Goal: Information Seeking & Learning: Learn about a topic

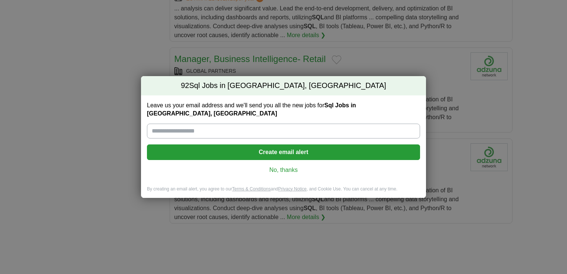
click at [283, 173] on link "No, thanks" at bounding box center [283, 170] width 261 height 8
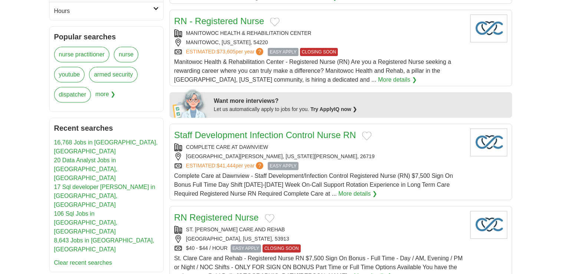
scroll to position [297, 0]
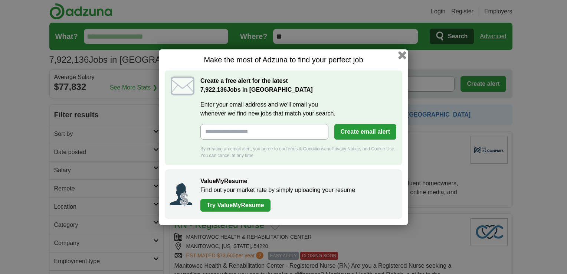
click at [406, 51] on button "button" at bounding box center [402, 55] width 8 height 8
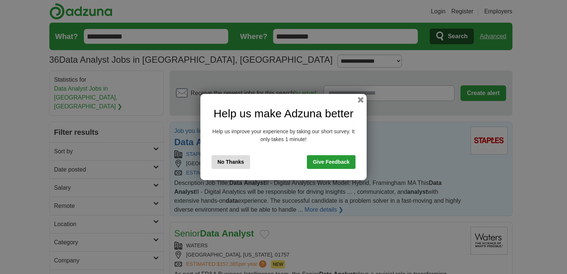
click at [212, 168] on button "No Thanks" at bounding box center [230, 162] width 39 height 14
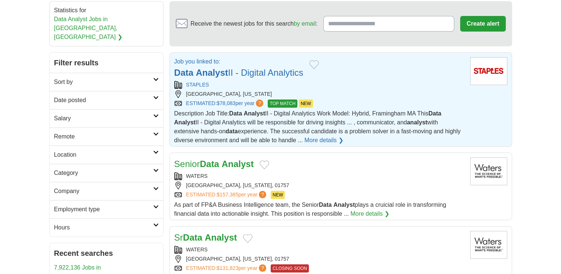
scroll to position [74, 0]
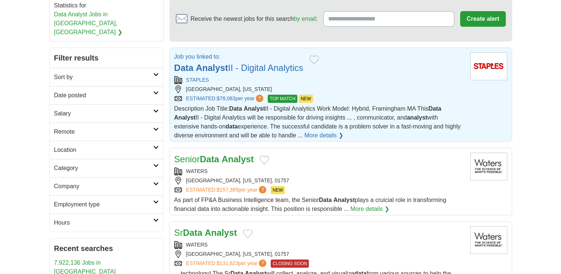
click at [428, 112] on strong "Data" at bounding box center [434, 108] width 13 height 6
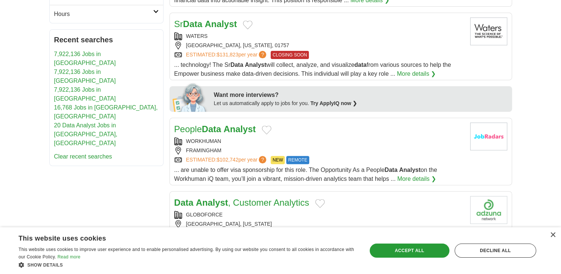
scroll to position [297, 0]
